Goal: Task Accomplishment & Management: Manage account settings

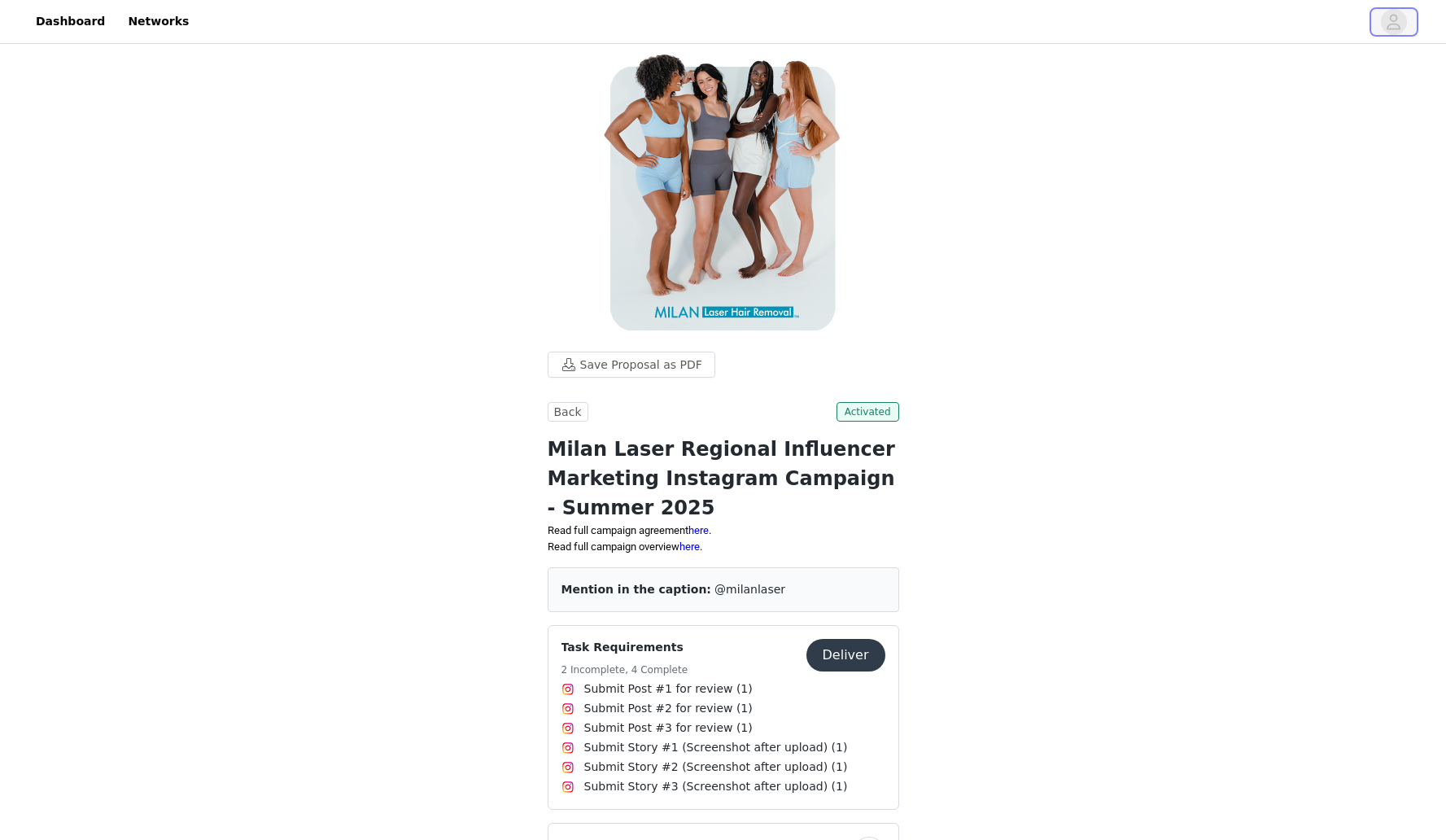
click at [1383, 18] on span "button" at bounding box center [1394, 21] width 26 height 26
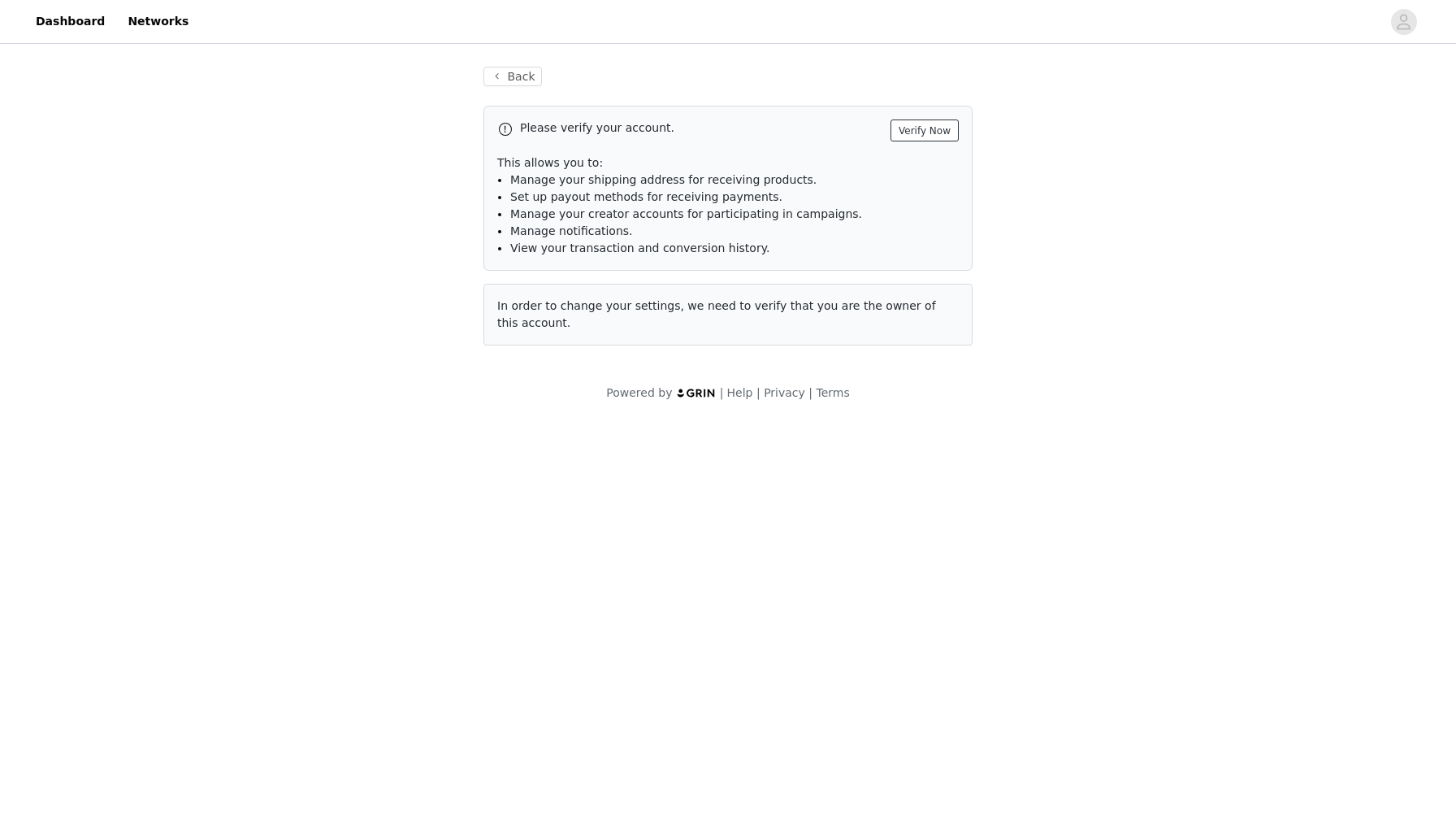
click at [938, 132] on button "Verify Now" at bounding box center [924, 130] width 68 height 22
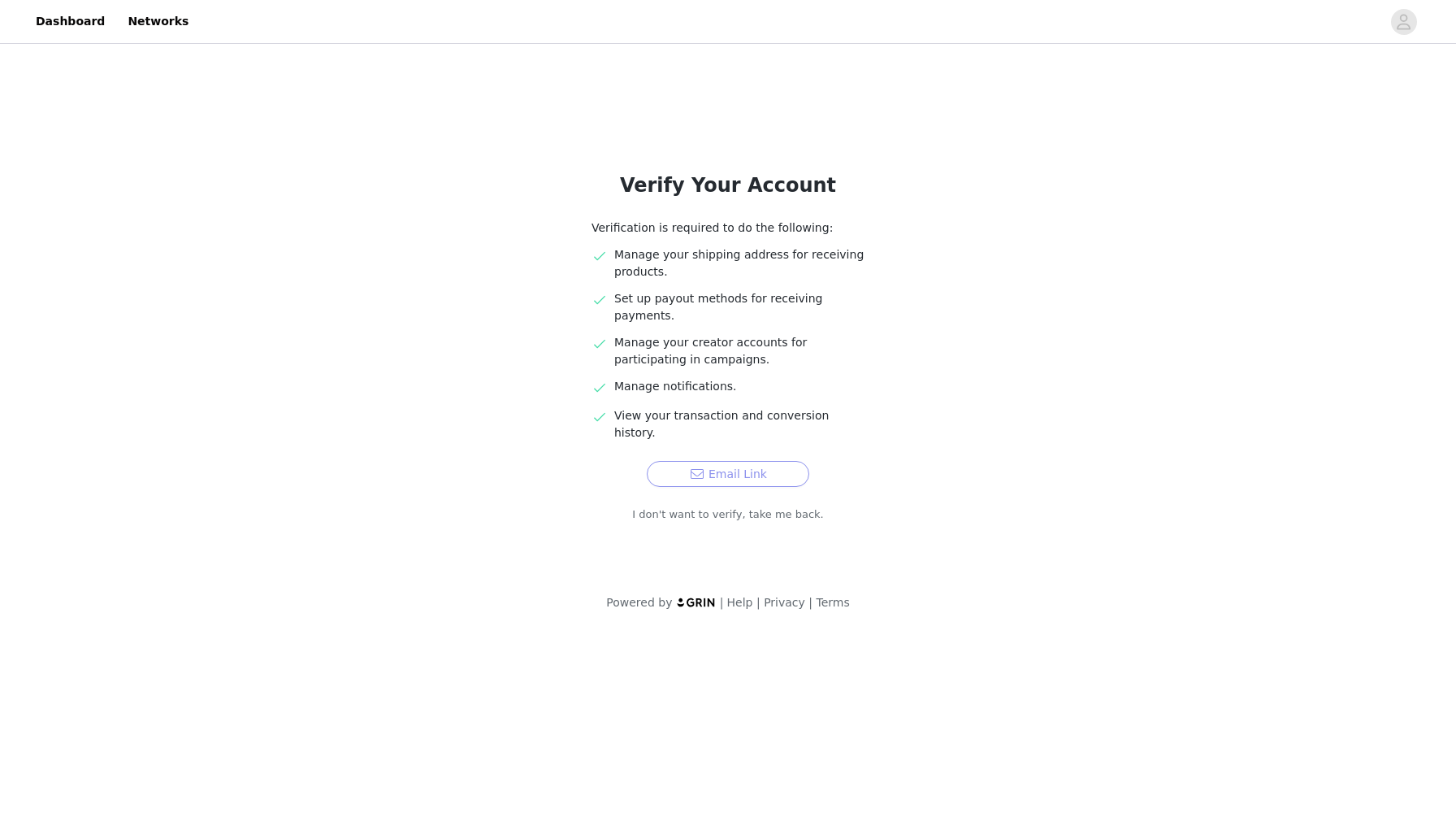
click at [760, 461] on button "Email Link" at bounding box center [727, 473] width 162 height 26
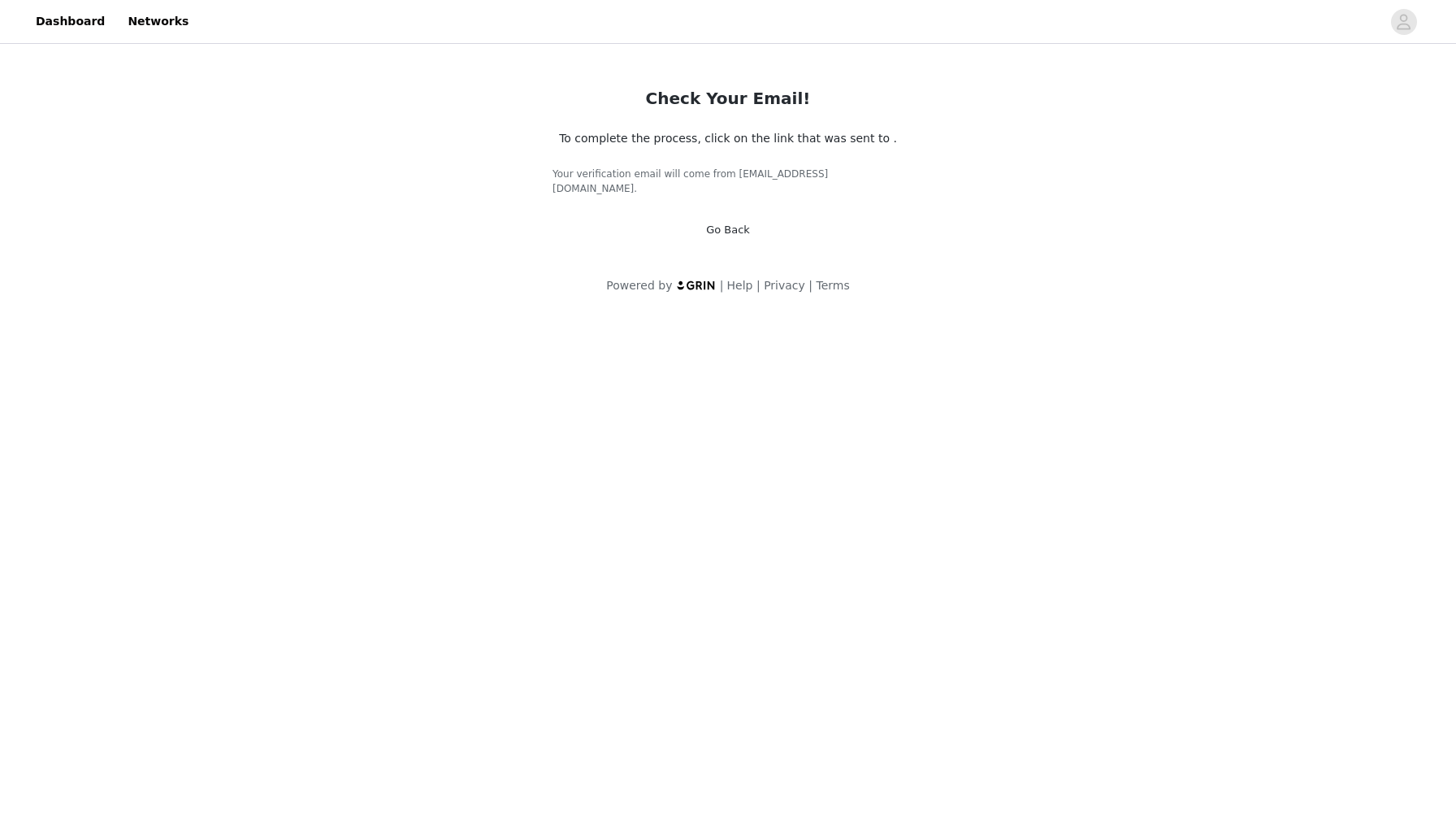
click at [736, 222] on div "Go Back" at bounding box center [727, 229] width 44 height 17
click at [733, 224] on link "Go Back" at bounding box center [727, 229] width 44 height 13
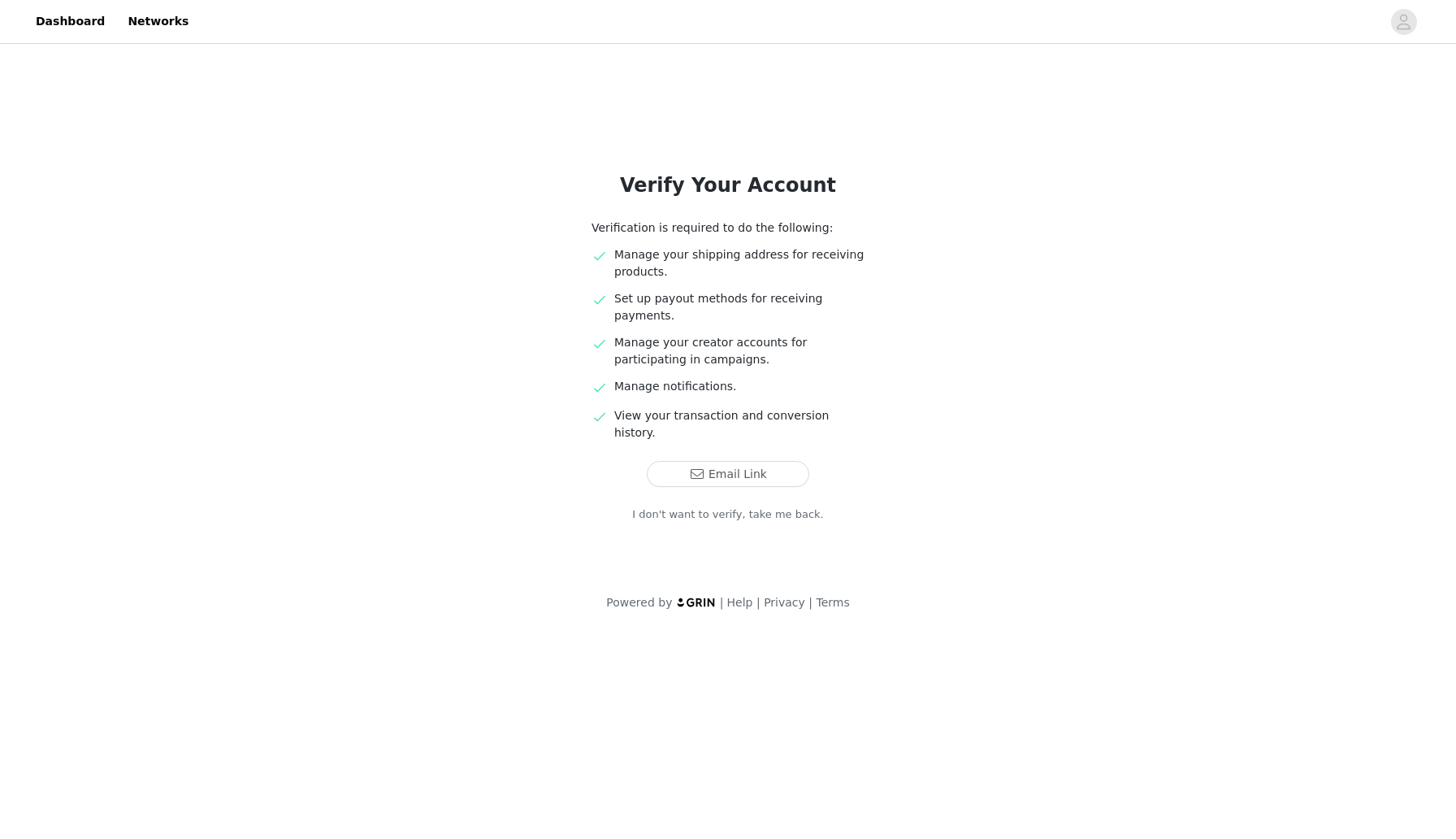
click at [711, 507] on link "I don't want to verify, take me back." at bounding box center [727, 514] width 191 height 17
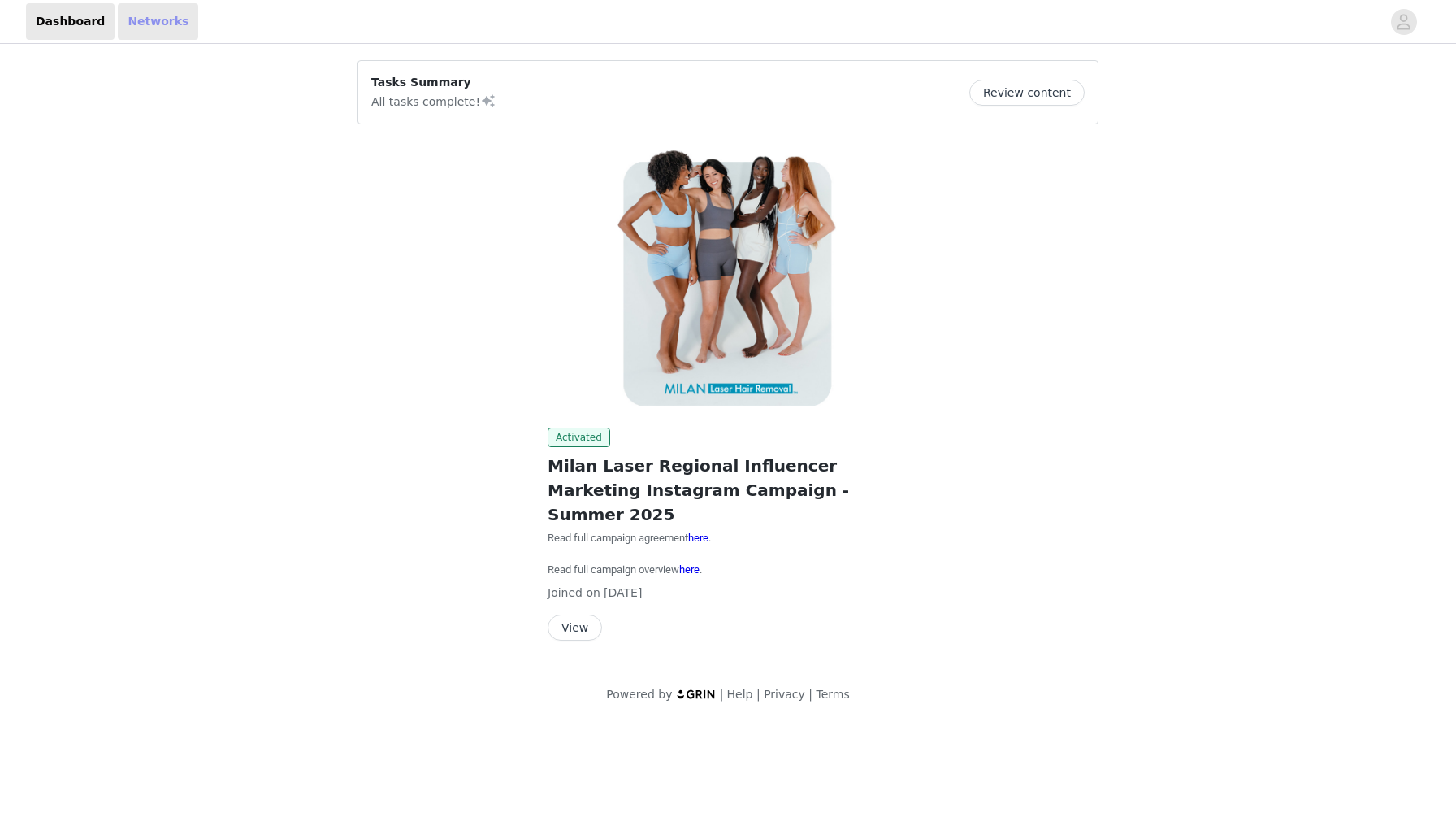
click at [130, 30] on link "Networks" at bounding box center [157, 21] width 81 height 37
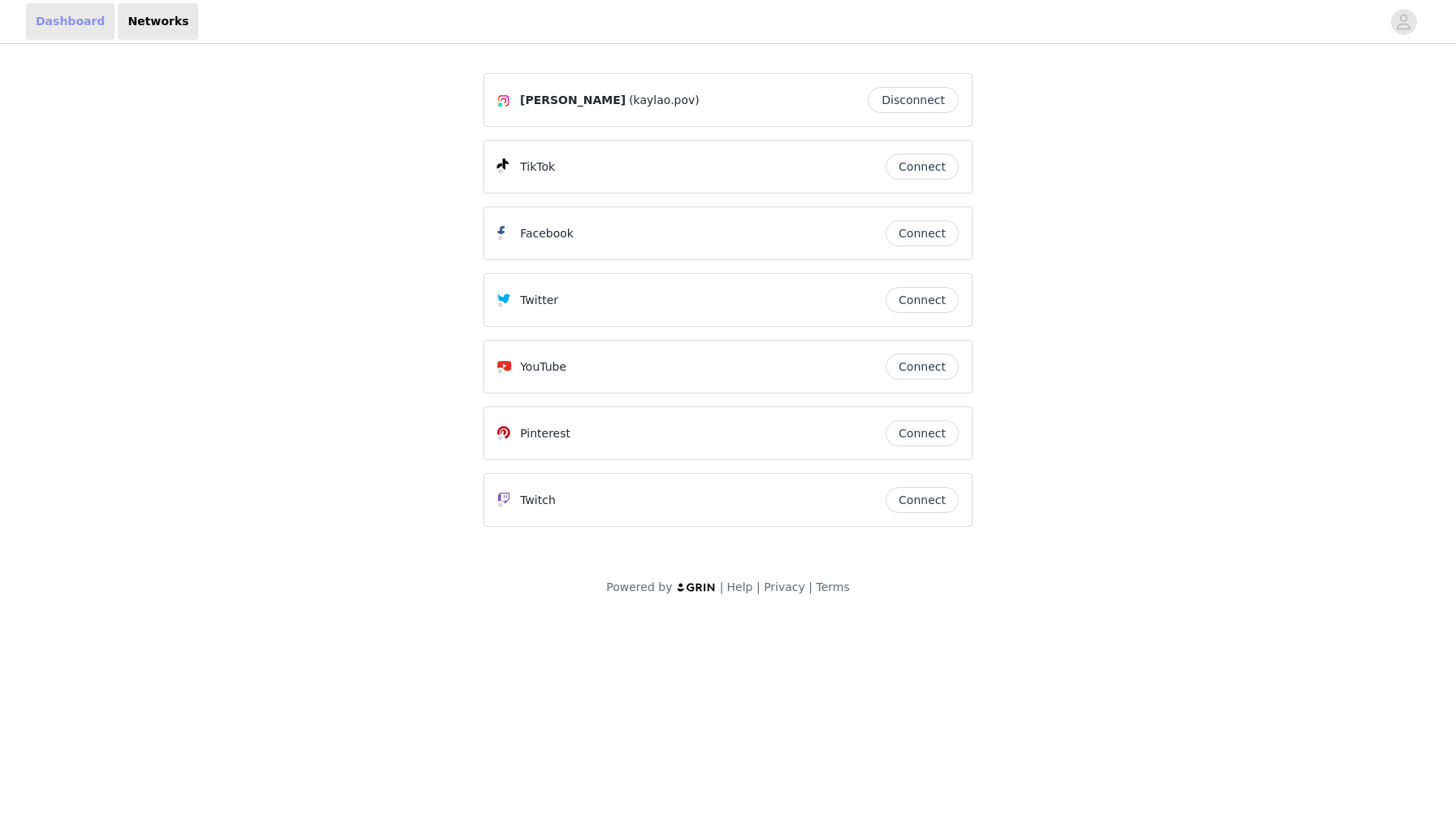
click at [59, 34] on link "Dashboard" at bounding box center [70, 21] width 88 height 37
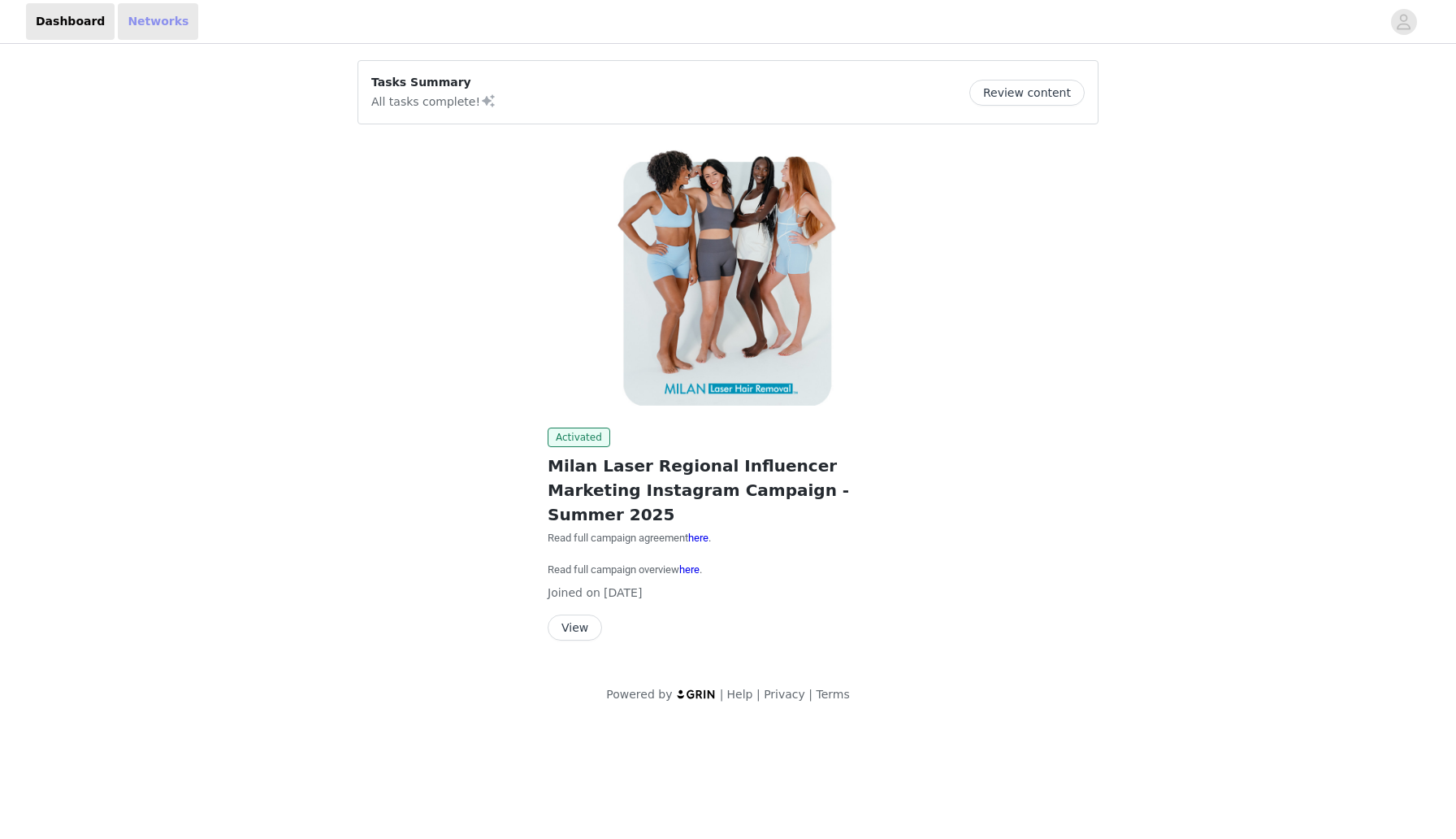
click at [132, 19] on link "Networks" at bounding box center [157, 21] width 81 height 37
